Goal: Information Seeking & Learning: Check status

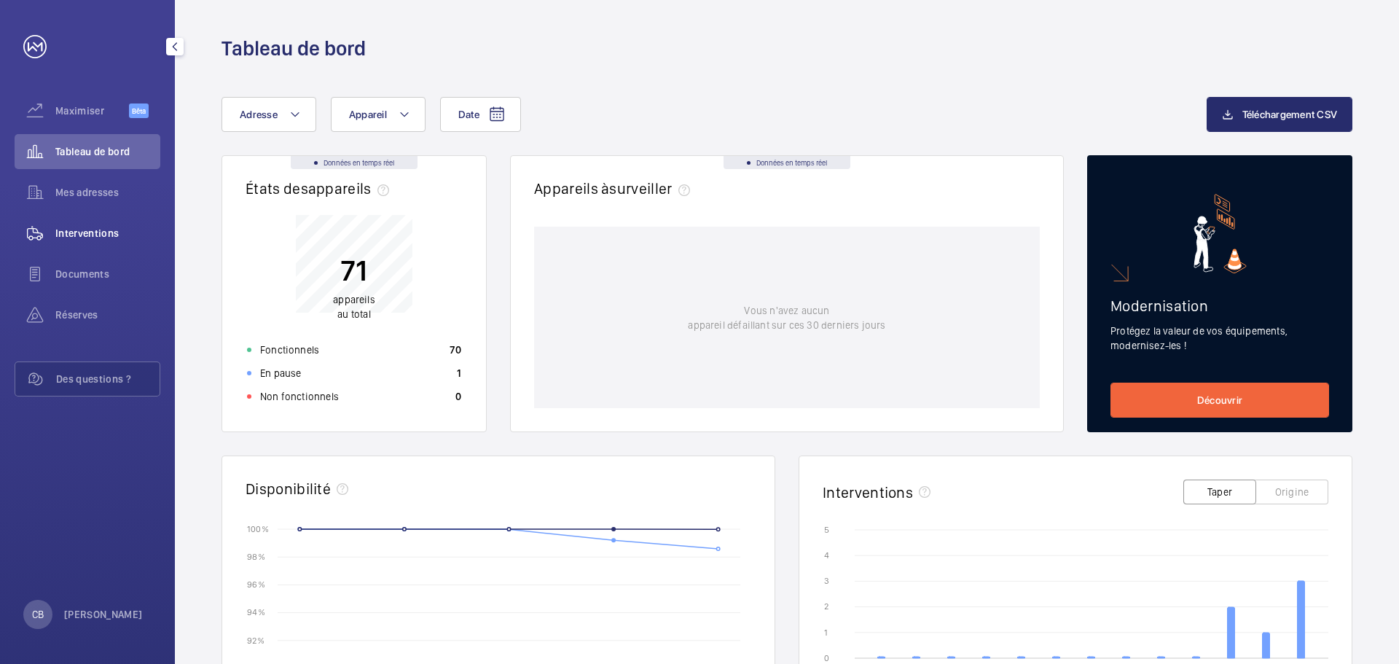
click at [64, 233] on font "Interventions" at bounding box center [87, 233] width 64 height 12
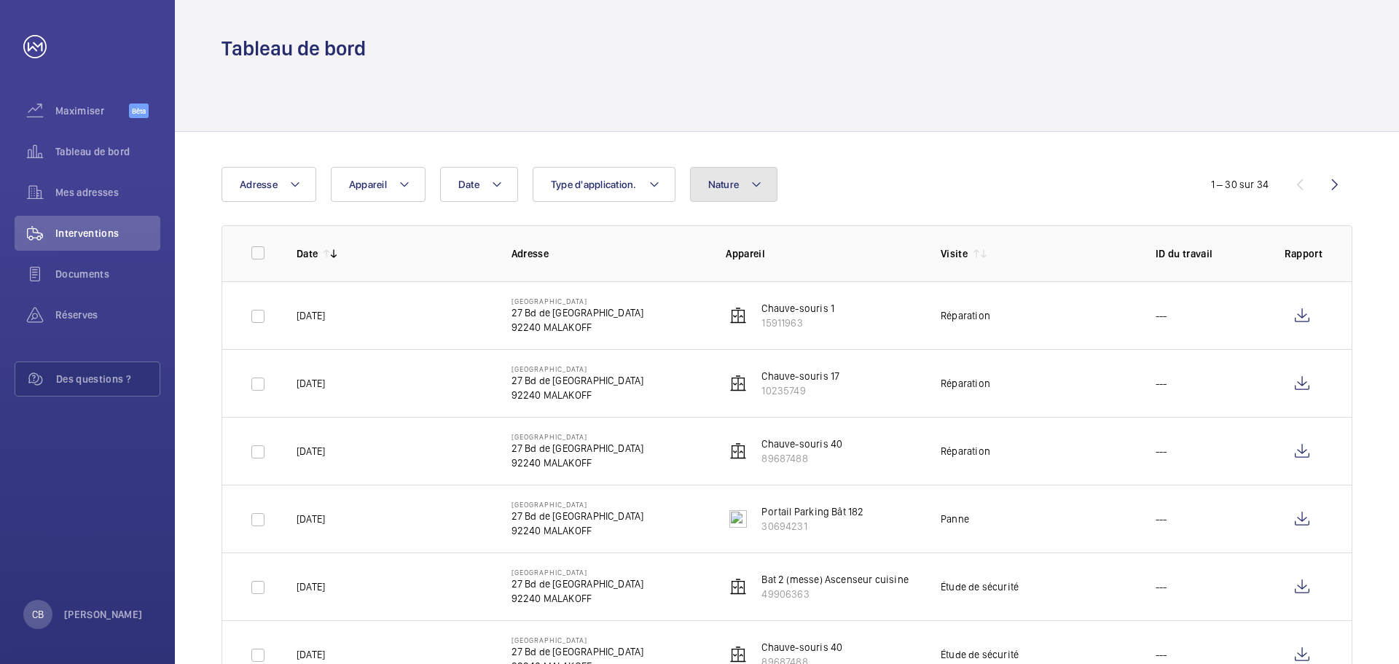
click at [733, 187] on font "Nature" at bounding box center [723, 184] width 31 height 12
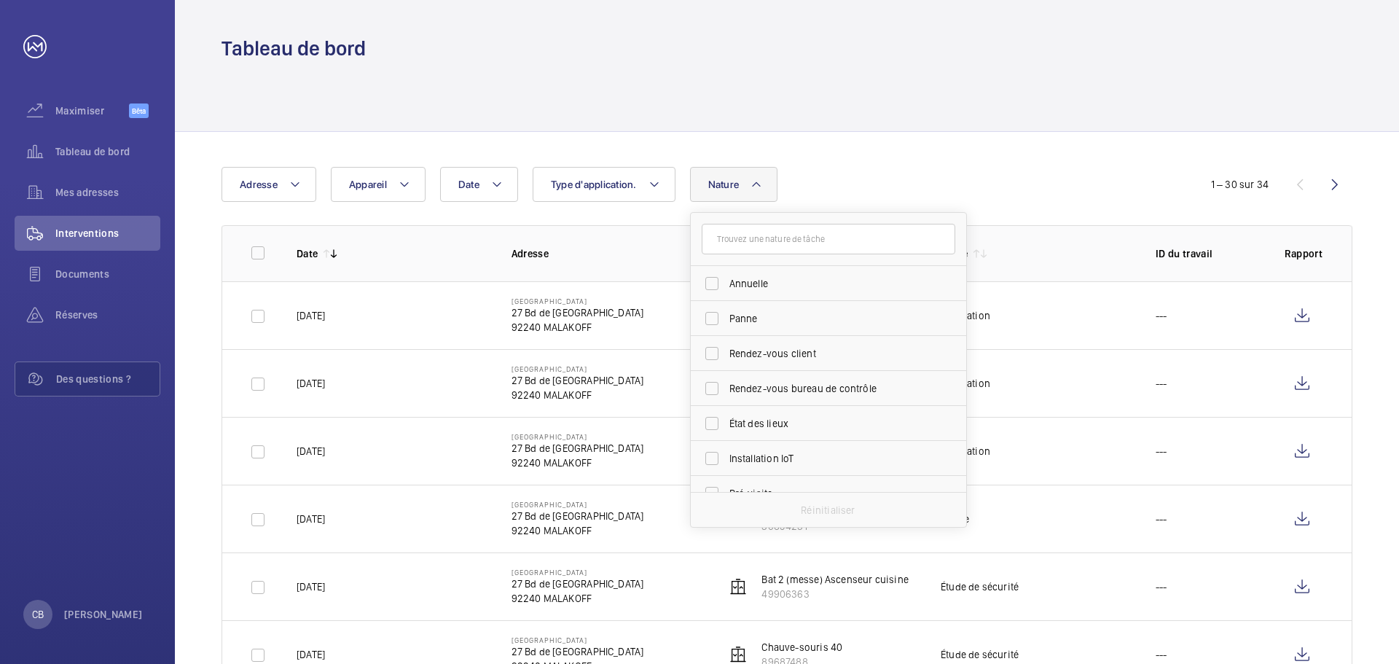
click at [832, 174] on div "Date Adresse Appareil Type d'application. Nature [PERSON_NAME]-vous client Rend…" at bounding box center [699, 184] width 956 height 35
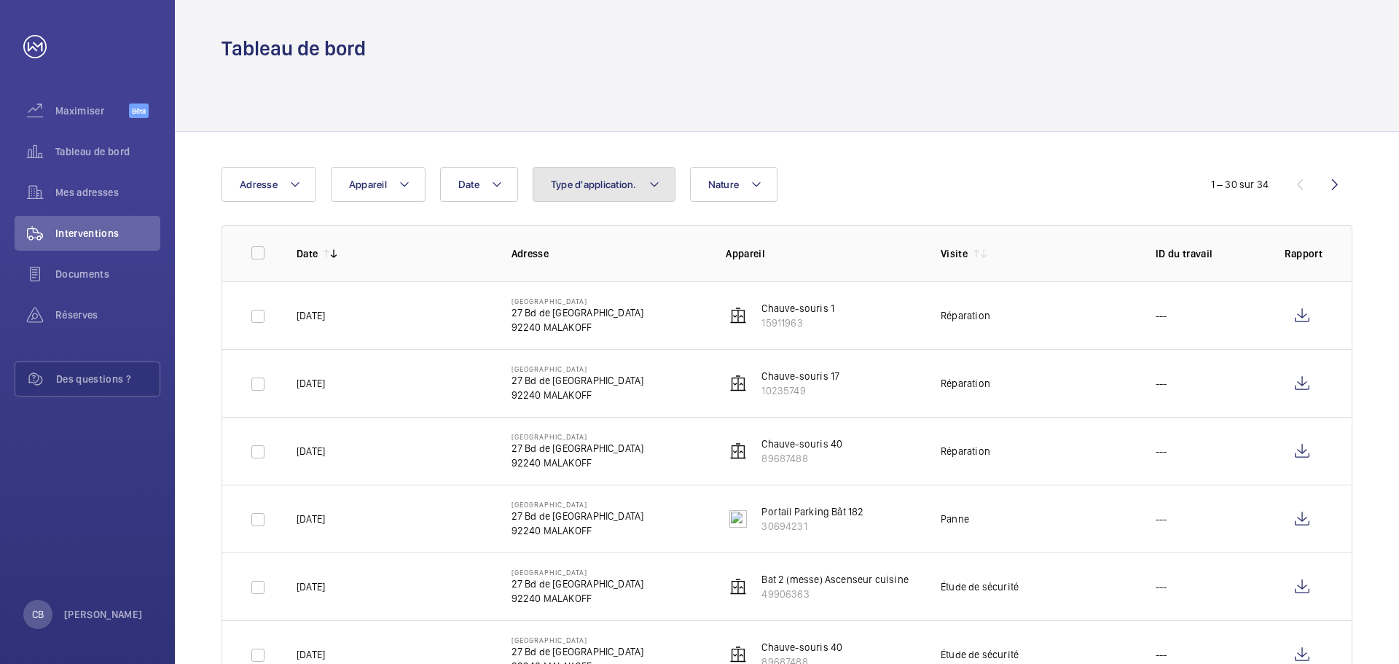
click at [612, 188] on font "Type d'application." at bounding box center [594, 184] width 86 height 12
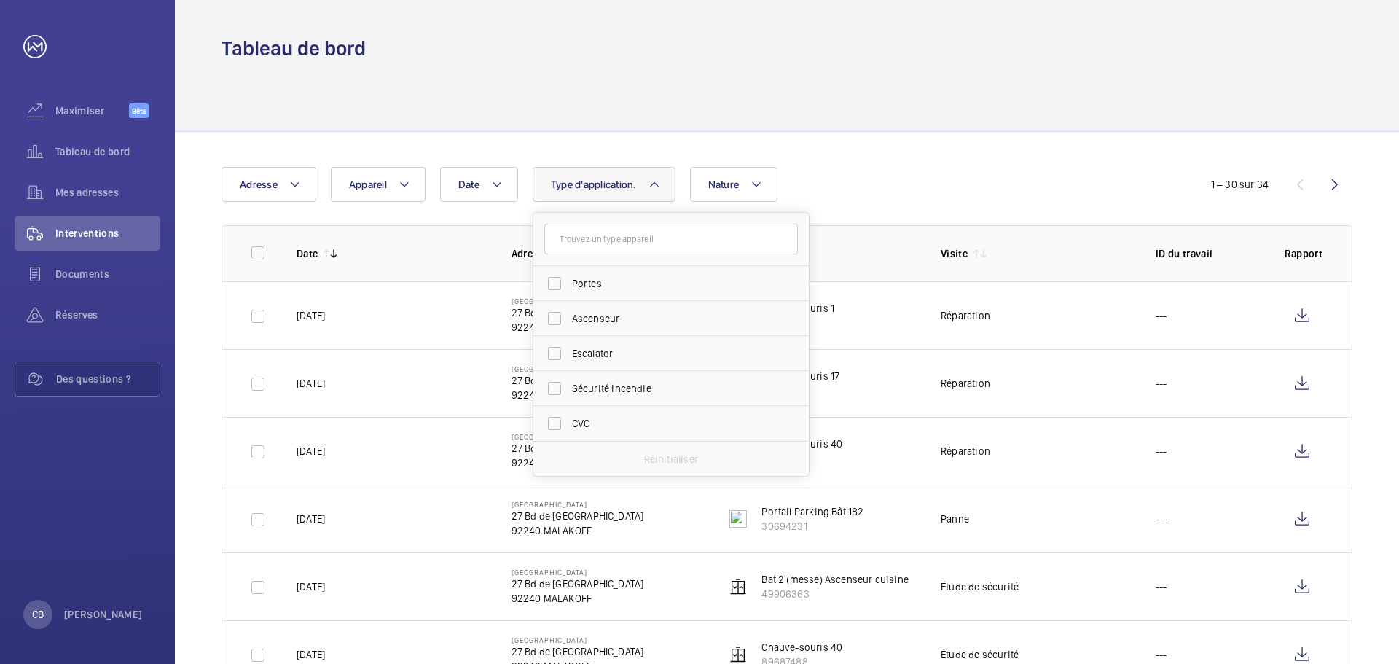
click at [965, 168] on div "Date Adresse Appareil Type d'application. Portes Ascenseur Escalator Sécurité i…" at bounding box center [699, 184] width 956 height 35
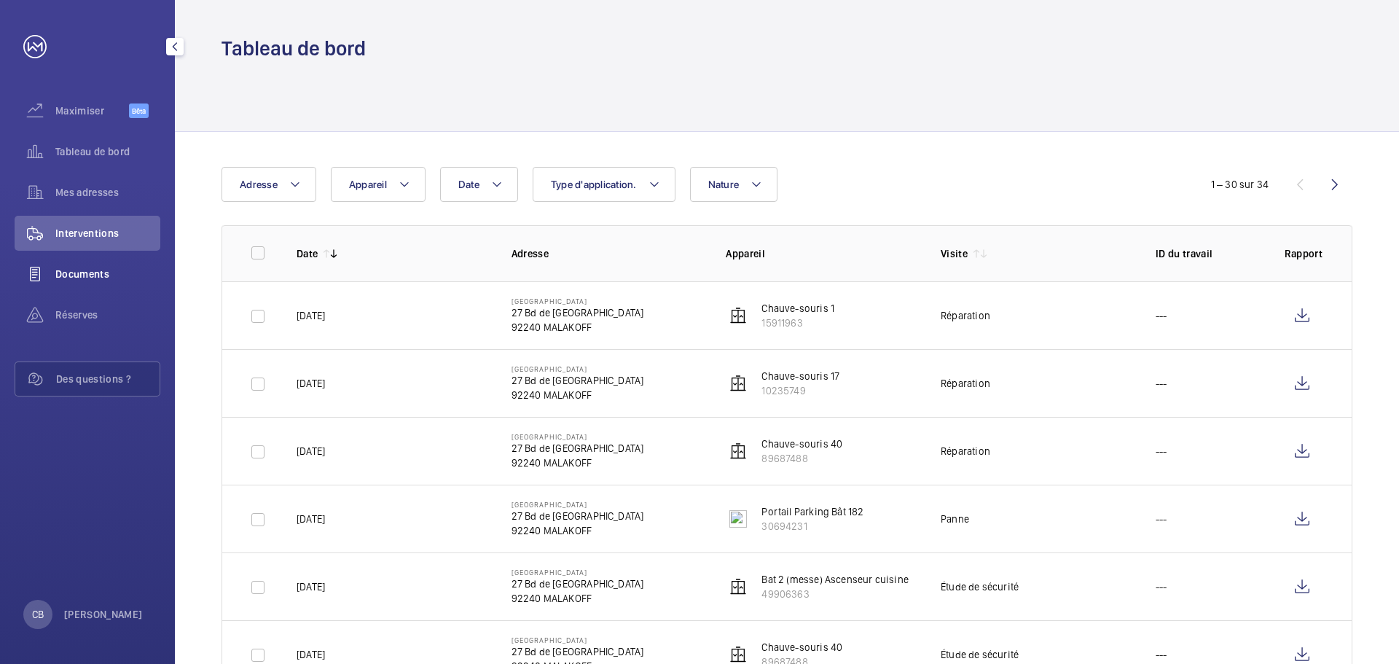
click at [93, 266] on div "Documents" at bounding box center [88, 273] width 146 height 35
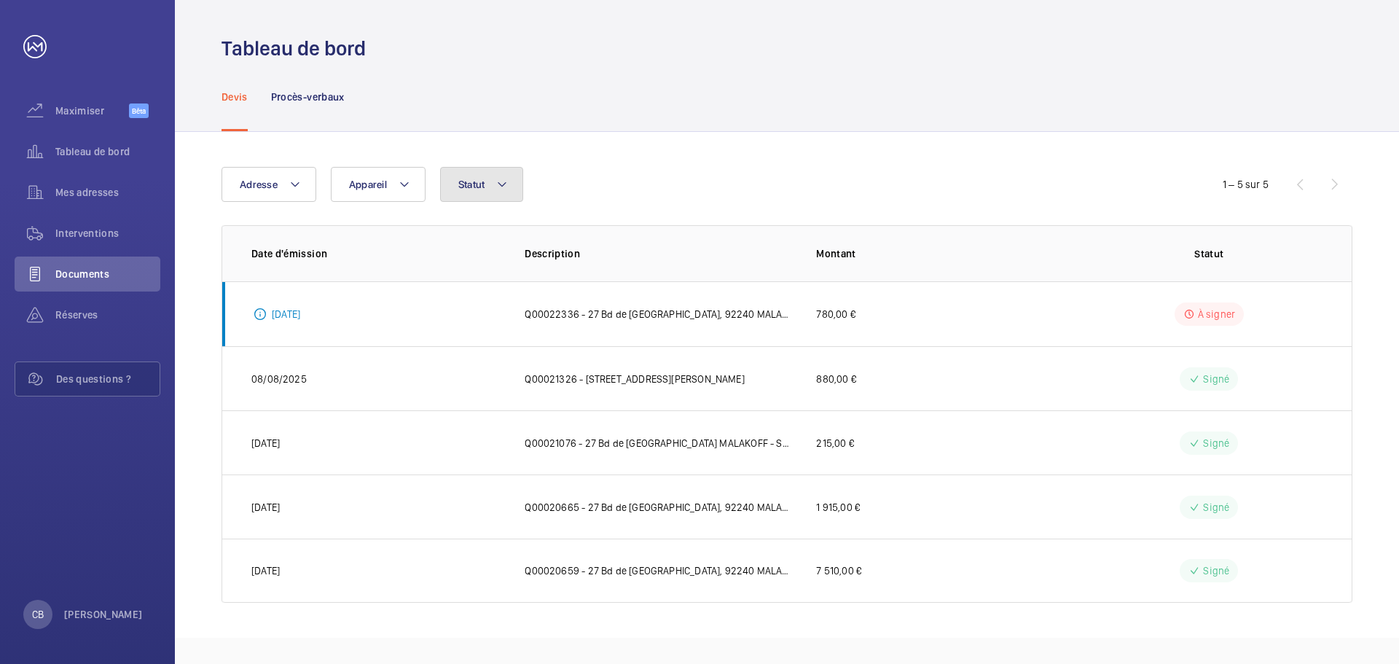
click at [485, 172] on button "Statut" at bounding box center [482, 184] width 84 height 35
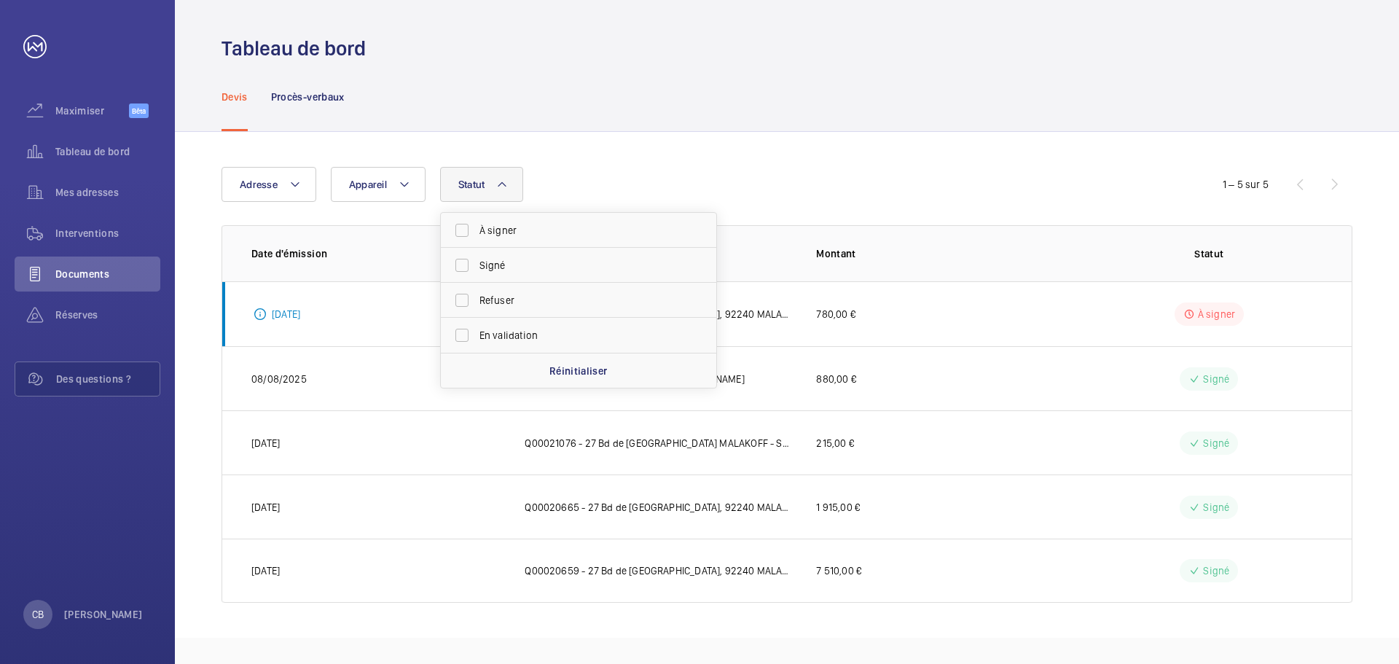
click at [485, 172] on button "Statut" at bounding box center [482, 184] width 84 height 35
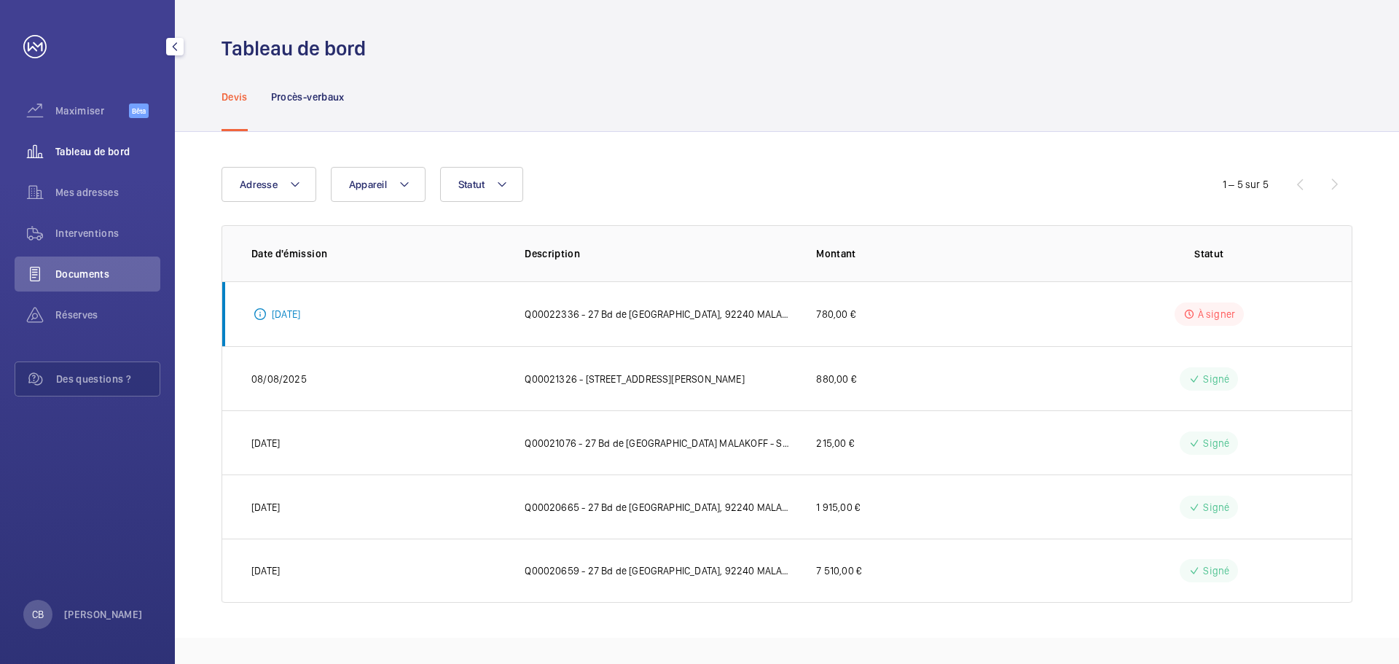
click at [98, 152] on font "Tableau de bord" at bounding box center [92, 152] width 74 height 12
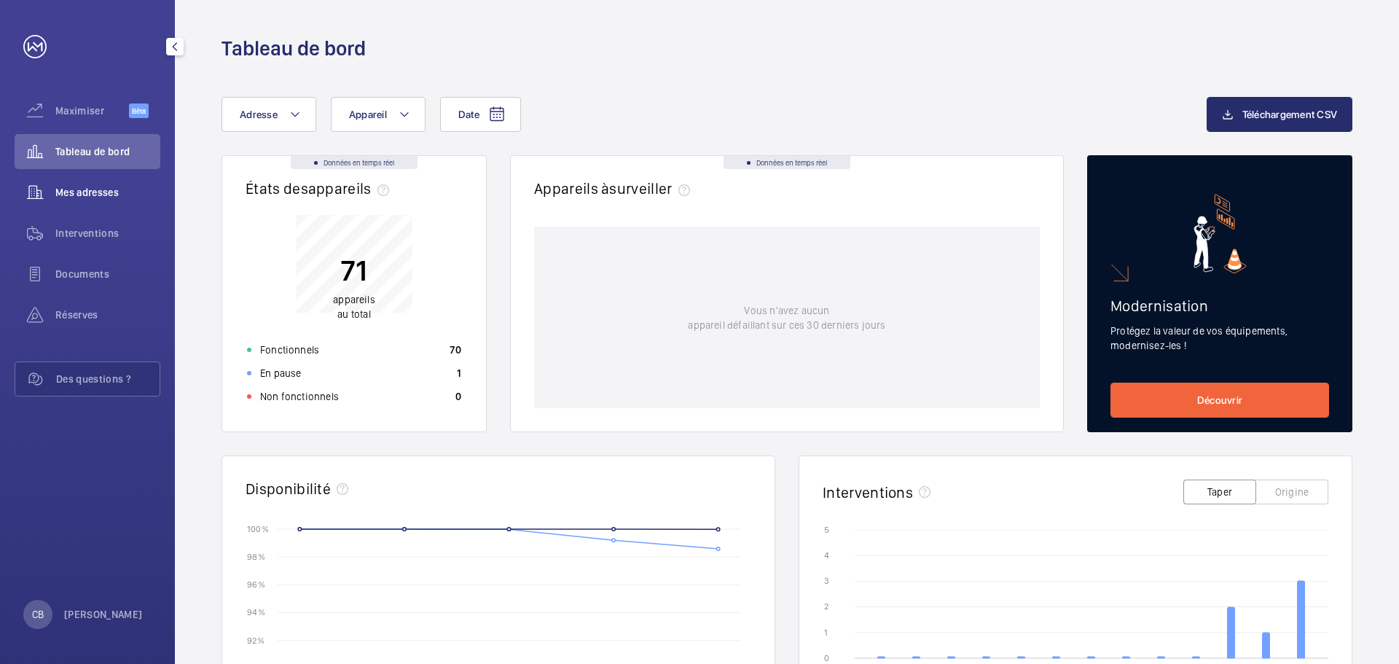
click at [79, 197] on font "Mes adresses" at bounding box center [86, 193] width 63 height 12
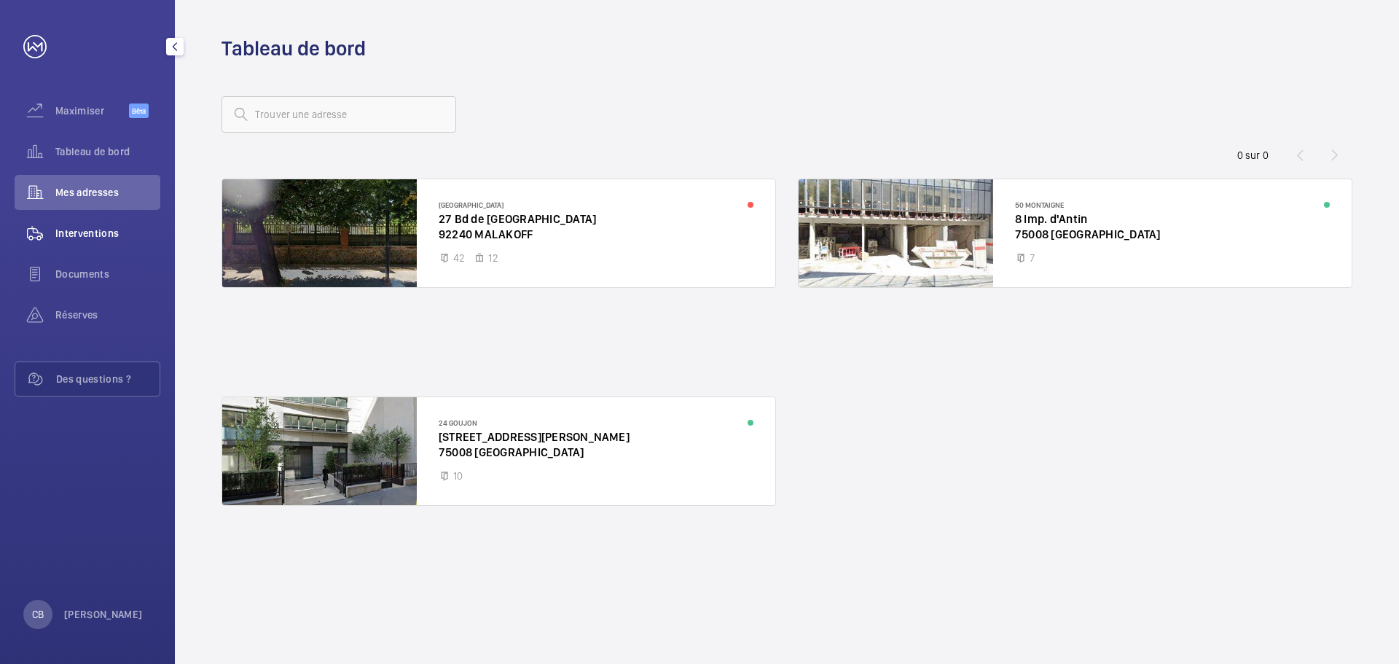
click at [82, 233] on font "Interventions" at bounding box center [87, 233] width 64 height 12
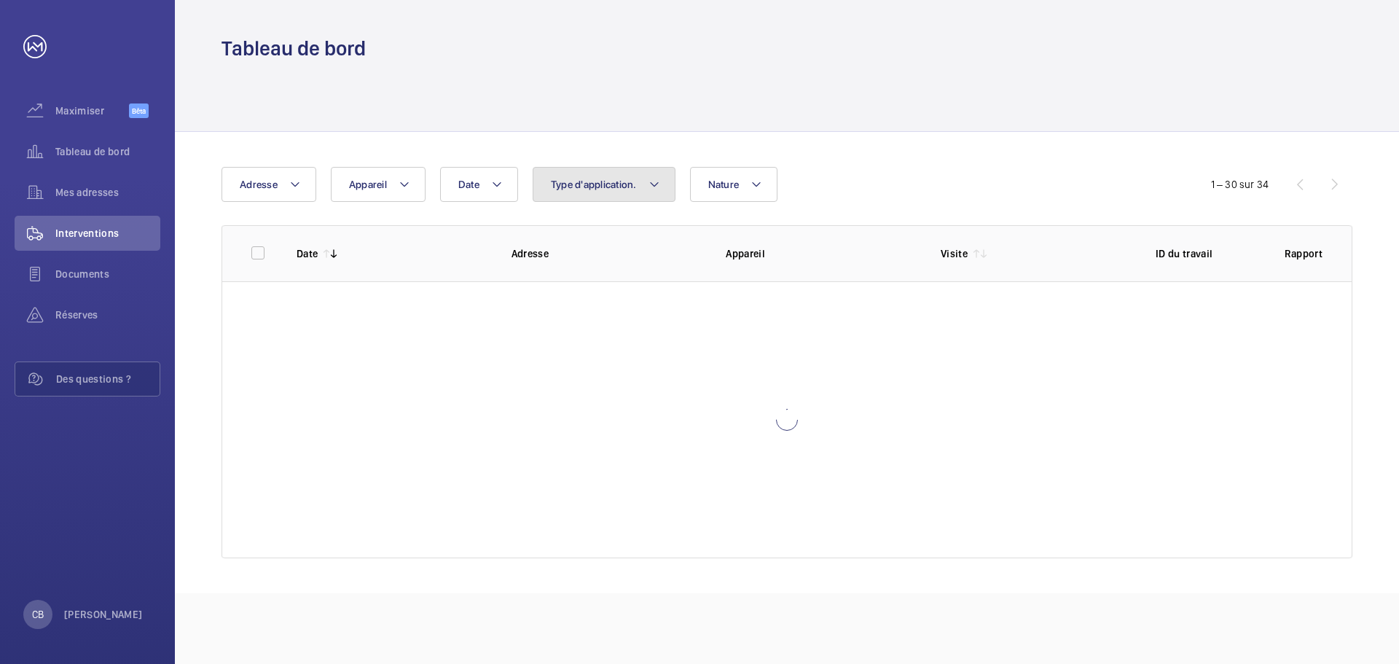
click at [621, 182] on font "Type d'application." at bounding box center [594, 184] width 86 height 12
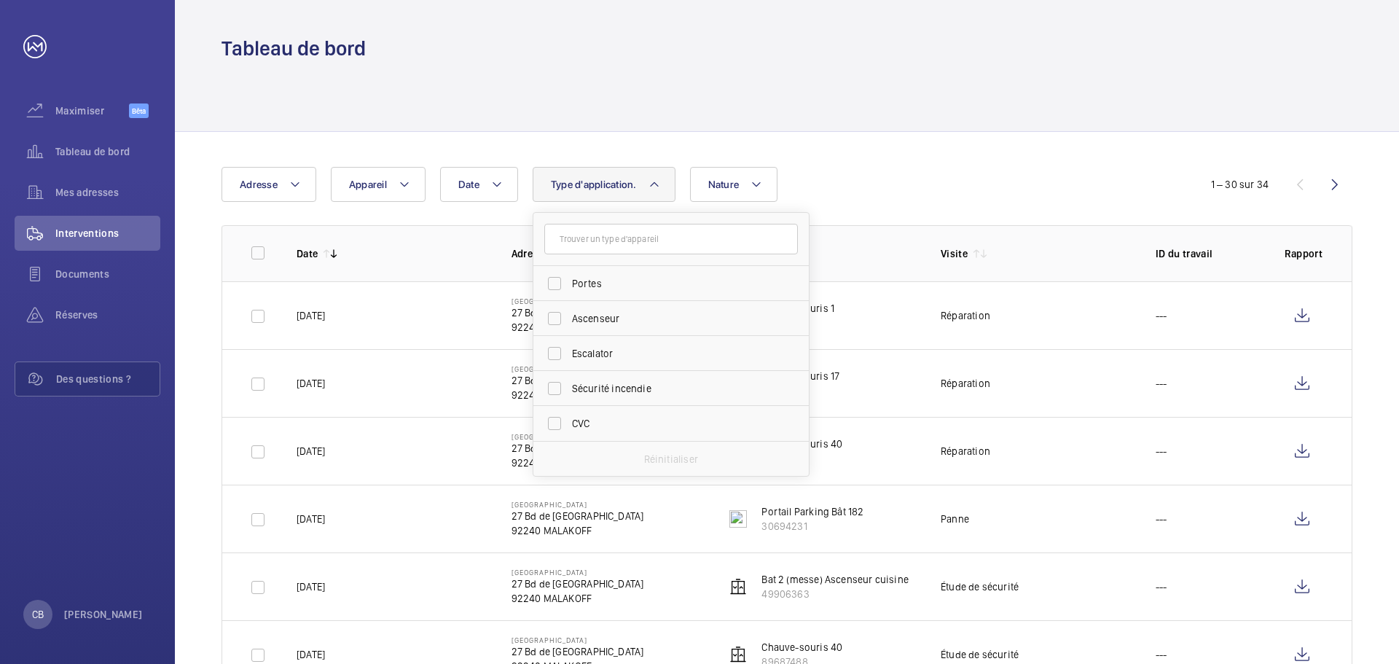
click at [621, 182] on font "Type d'application." at bounding box center [594, 184] width 86 height 12
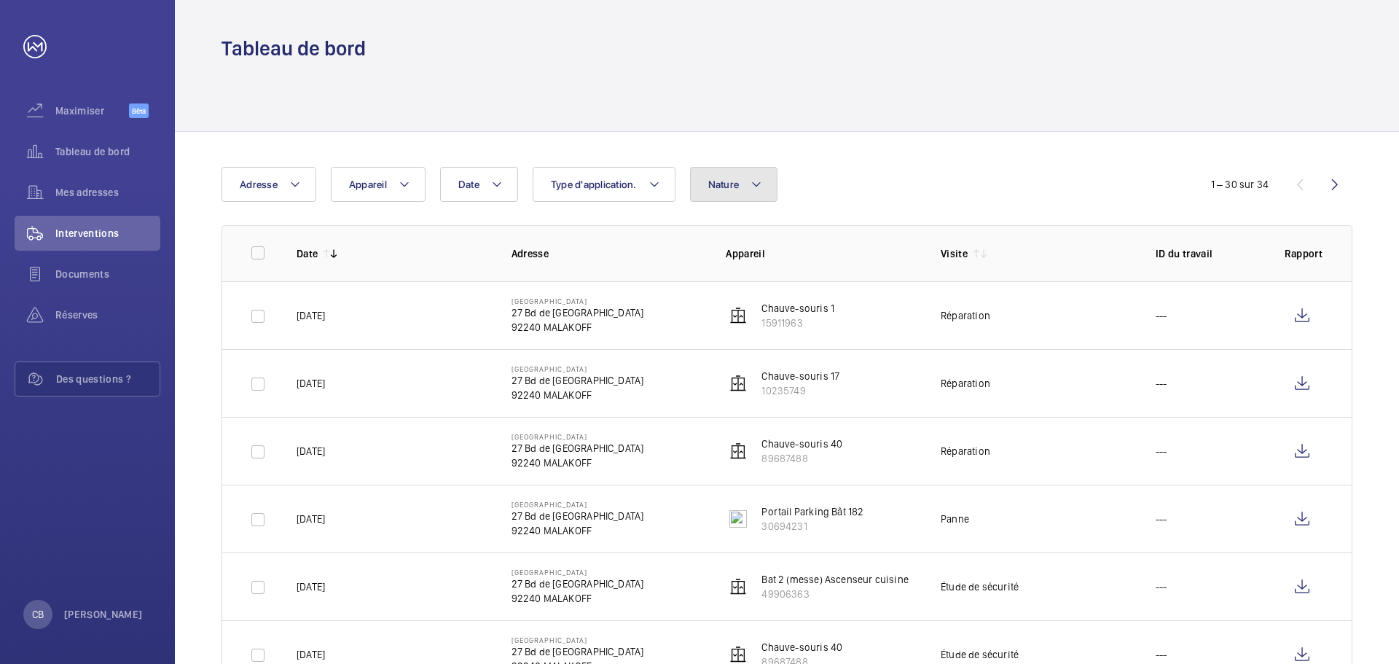
click at [726, 181] on font "Nature" at bounding box center [723, 184] width 31 height 12
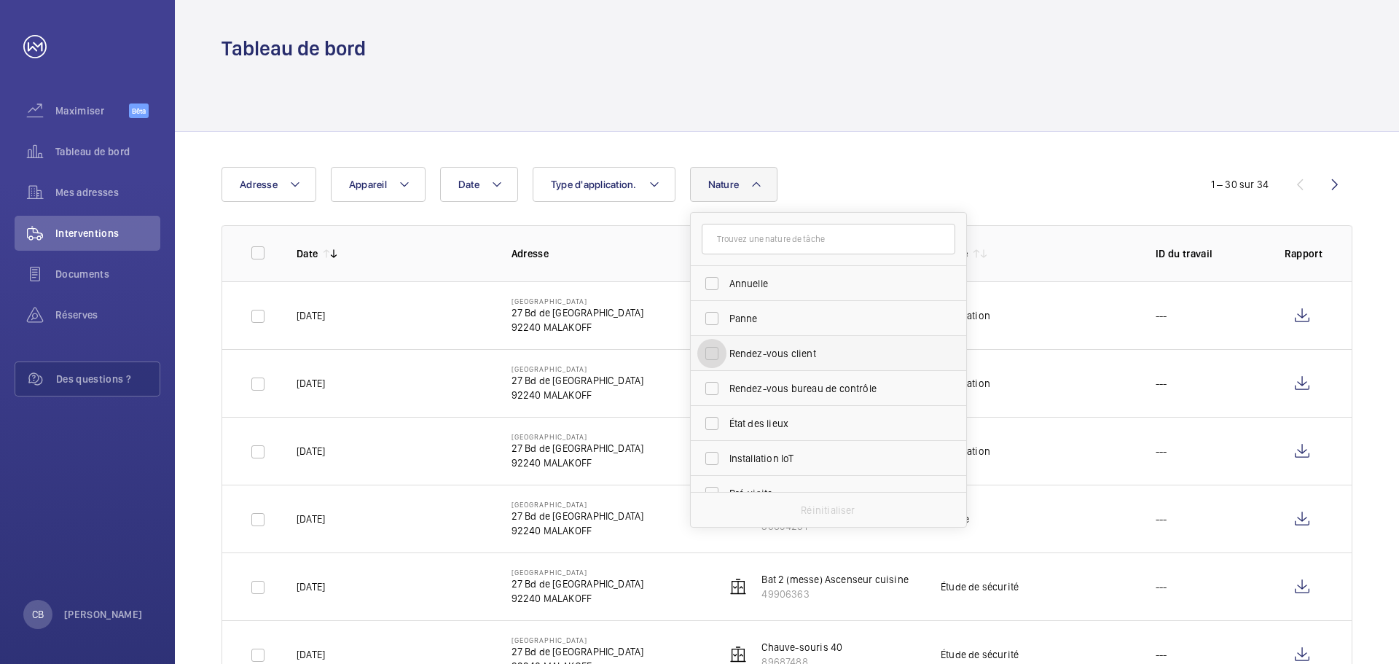
click at [700, 350] on input "Rendez-vous client" at bounding box center [711, 353] width 29 height 29
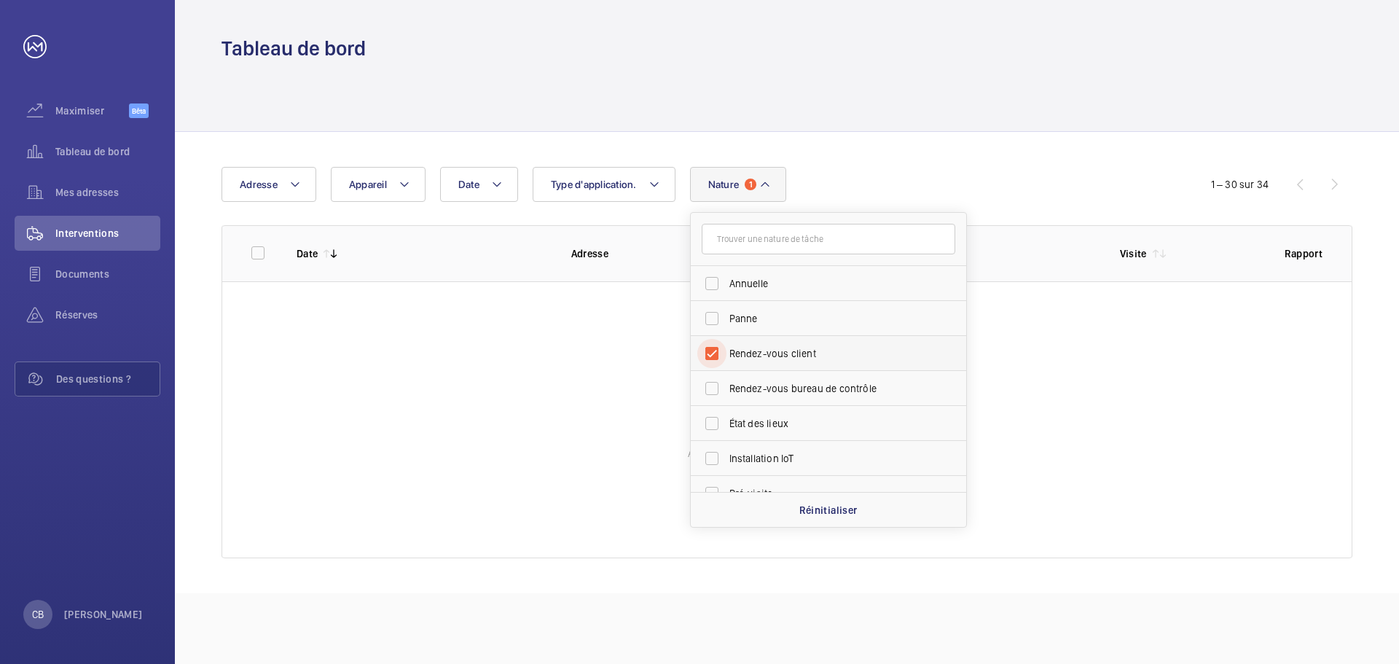
click at [705, 351] on input "Rendez-vous client" at bounding box center [711, 353] width 29 height 29
checkbox input "false"
click at [841, 168] on div "Date Adresse Appareil Type d'application. Nature [PERSON_NAME]-vous client Rend…" at bounding box center [699, 184] width 956 height 35
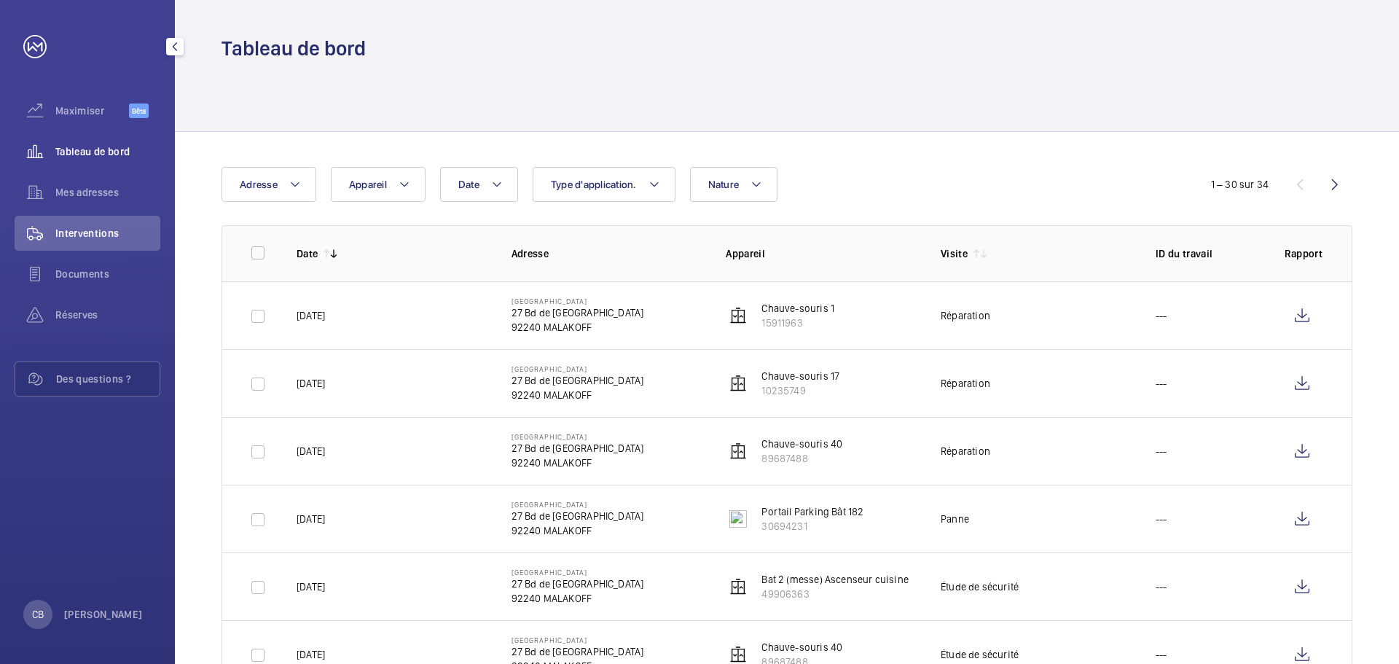
click at [114, 157] on span "Tableau de bord" at bounding box center [107, 151] width 105 height 15
